Goal: Task Accomplishment & Management: Use online tool/utility

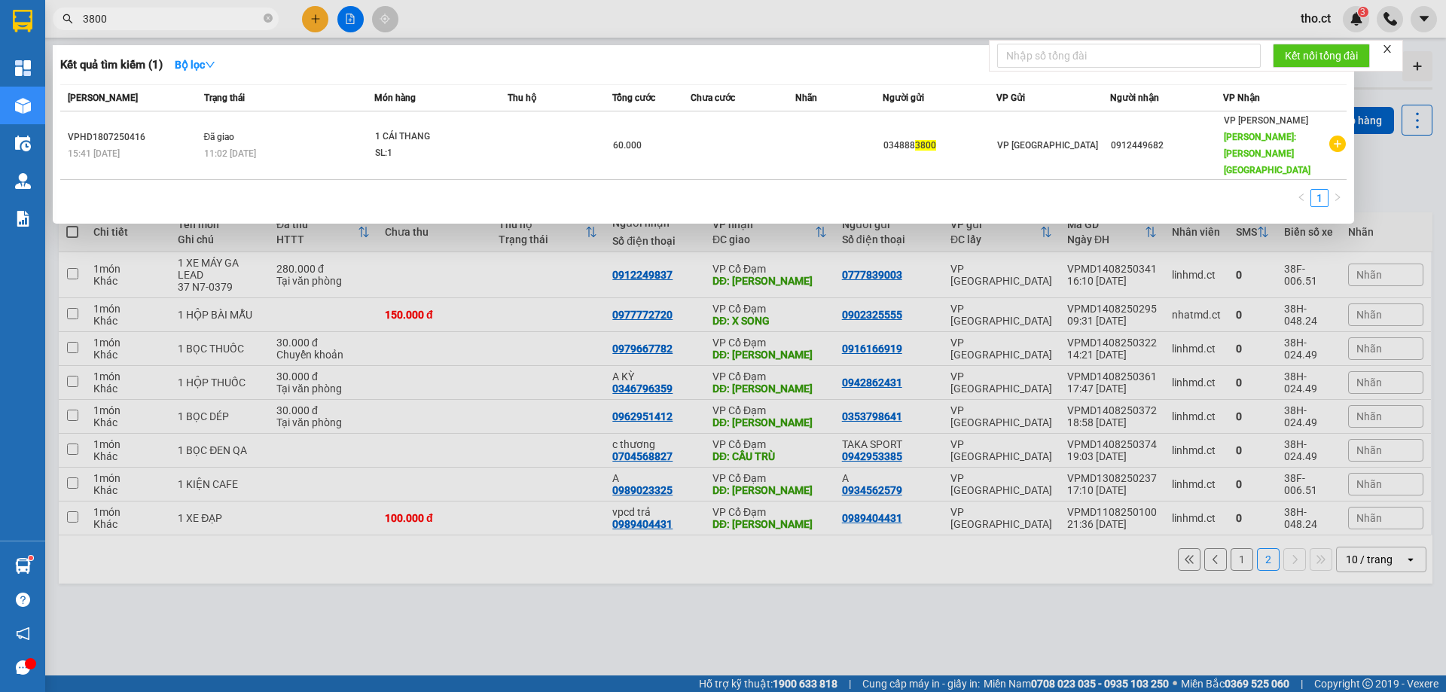
click at [184, 19] on input "3800" at bounding box center [172, 19] width 178 height 17
drag, startPoint x: 0, startPoint y: 0, endPoint x: 185, endPoint y: 18, distance: 185.4
click at [185, 18] on input "3800" at bounding box center [172, 19] width 178 height 17
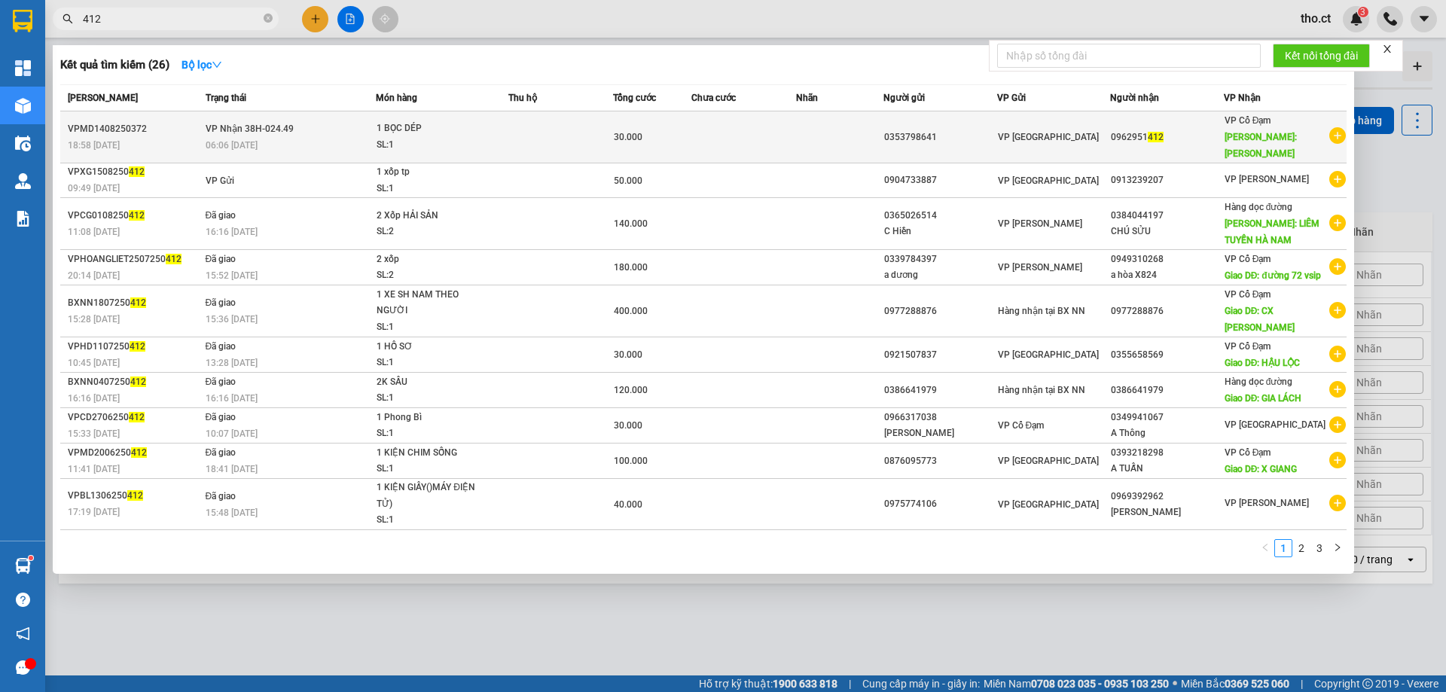
type input "412"
click at [417, 128] on div "1 BỌC DÉP" at bounding box center [433, 128] width 113 height 17
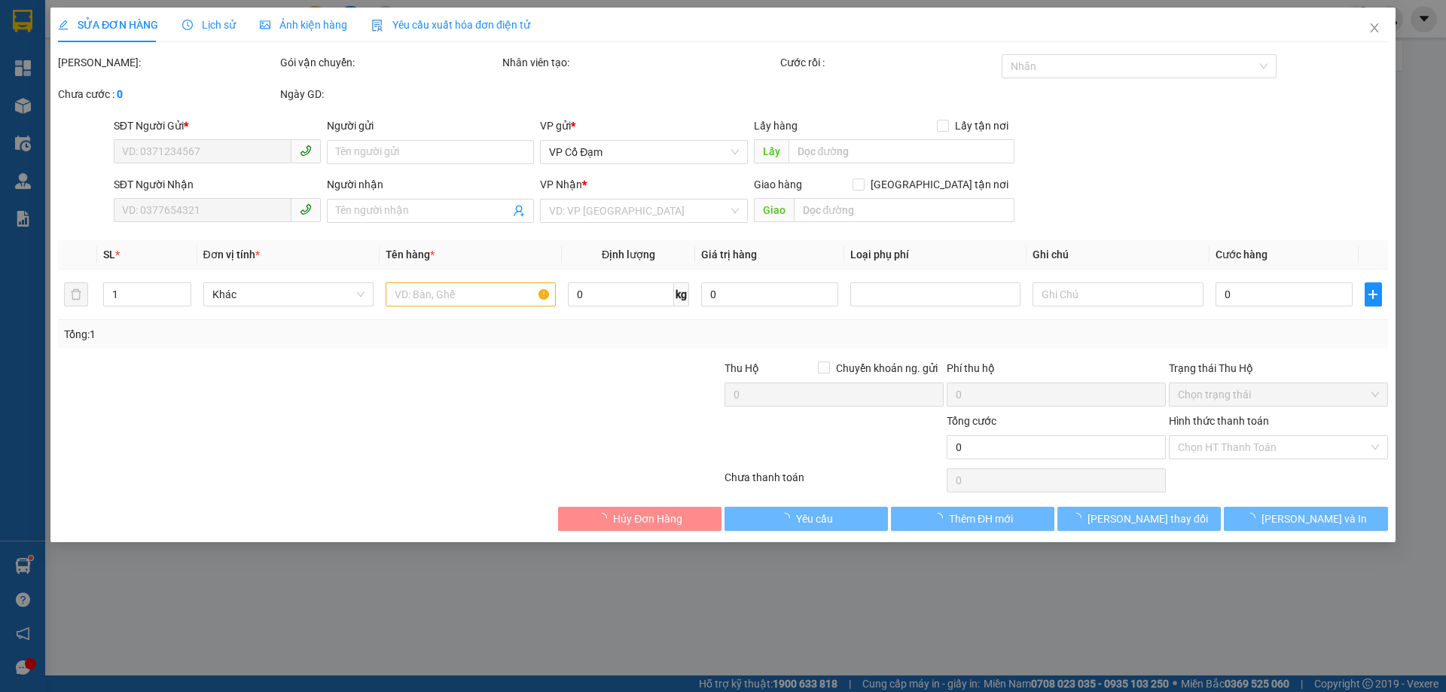
type input "0353798641"
type input "0962951412"
type input "[PERSON_NAME]"
type input "30.000"
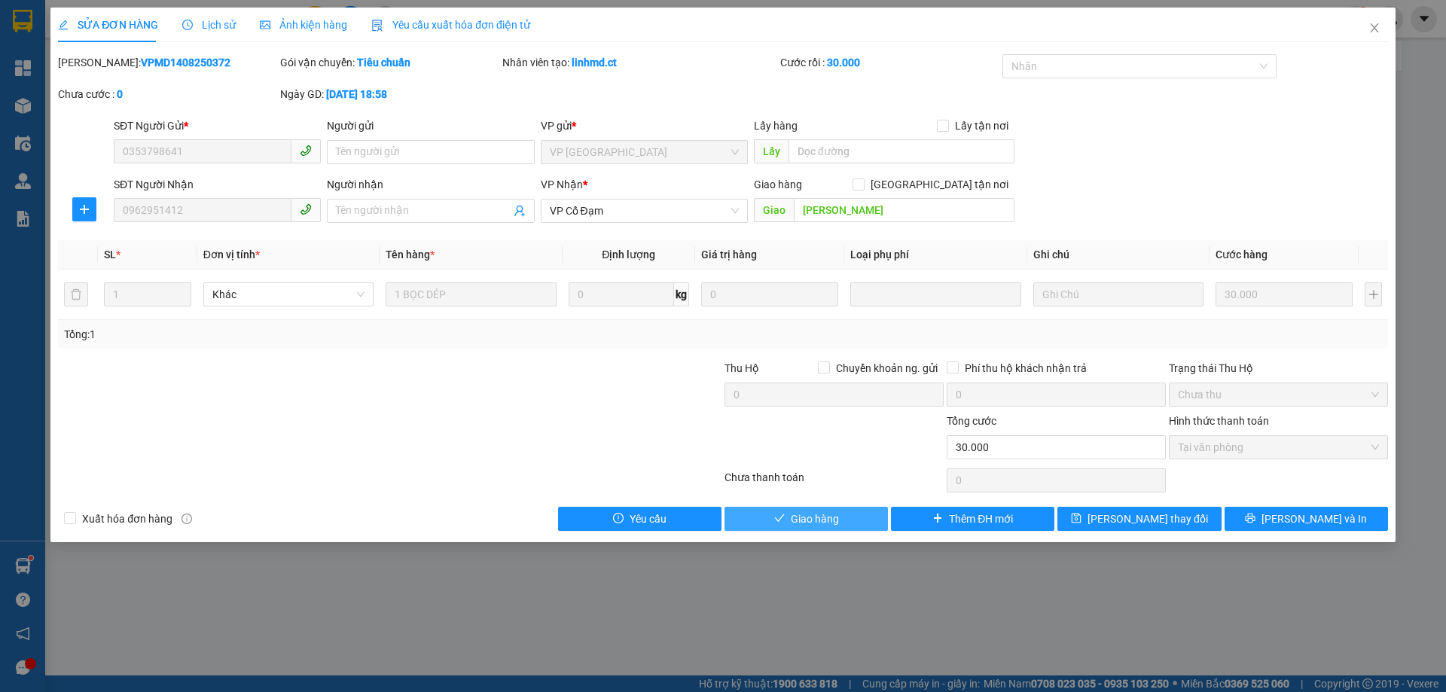
click at [828, 521] on span "Giao hàng" at bounding box center [815, 519] width 48 height 17
